Goal: Find contact information: Obtain details needed to contact an individual or organization

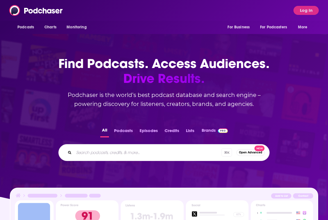
click at [111, 153] on input "Search podcasts, credits, & more..." at bounding box center [148, 152] width 148 height 9
type input "digital health heavyweights"
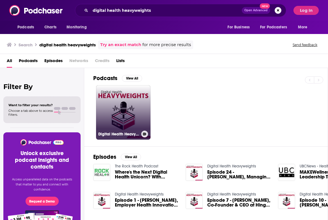
click at [128, 111] on link "Digital Health Heavyweights" at bounding box center [123, 112] width 54 height 54
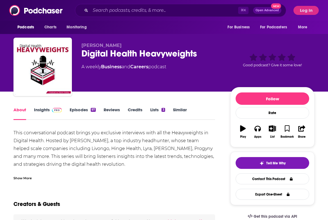
click at [42, 110] on link "Insights" at bounding box center [48, 113] width 28 height 13
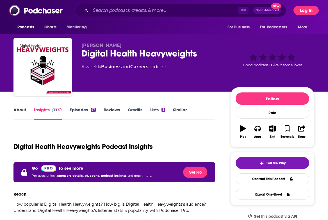
click at [298, 8] on button "Log In" at bounding box center [305, 10] width 25 height 9
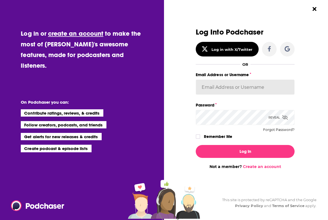
type input "cmand-c"
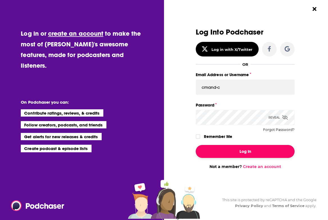
click at [242, 151] on button "Log In" at bounding box center [245, 151] width 99 height 13
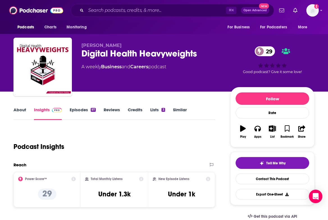
click at [18, 111] on link "About" at bounding box center [19, 113] width 13 height 13
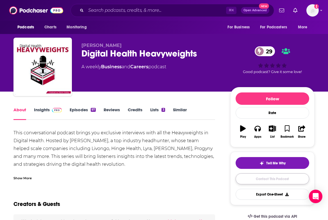
click at [271, 180] on link "Contact This Podcast" at bounding box center [272, 178] width 74 height 11
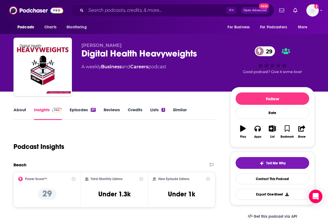
scroll to position [468, 0]
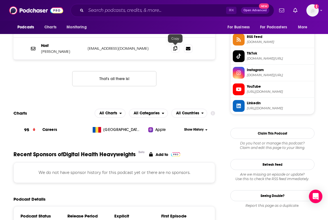
click at [175, 49] on icon at bounding box center [175, 48] width 4 height 4
